Goal: Obtain resource: Download file/media

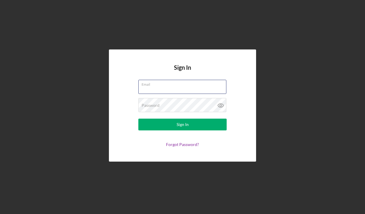
type input "[EMAIL_ADDRESS][DOMAIN_NAME]"
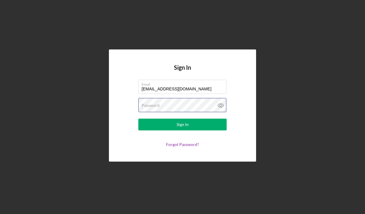
click at [183, 125] on button "Sign In" at bounding box center [182, 125] width 88 height 12
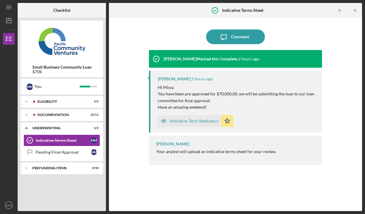
click at [200, 120] on div "Indicative Term Sheet.docx" at bounding box center [194, 121] width 49 height 5
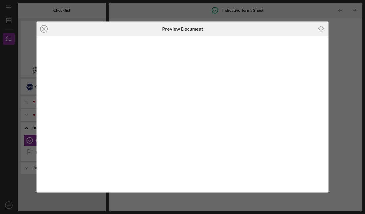
click at [324, 28] on icon "Icon/Download" at bounding box center [321, 28] width 13 height 13
click at [44, 29] on icon "Icon/Close" at bounding box center [44, 29] width 15 height 15
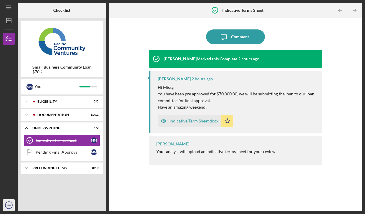
click at [7, 209] on circle "button" at bounding box center [8, 205] width 7 height 7
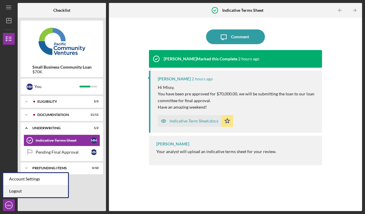
click at [19, 192] on link "Logout" at bounding box center [35, 191] width 65 height 12
